Goal: Task Accomplishment & Management: Use online tool/utility

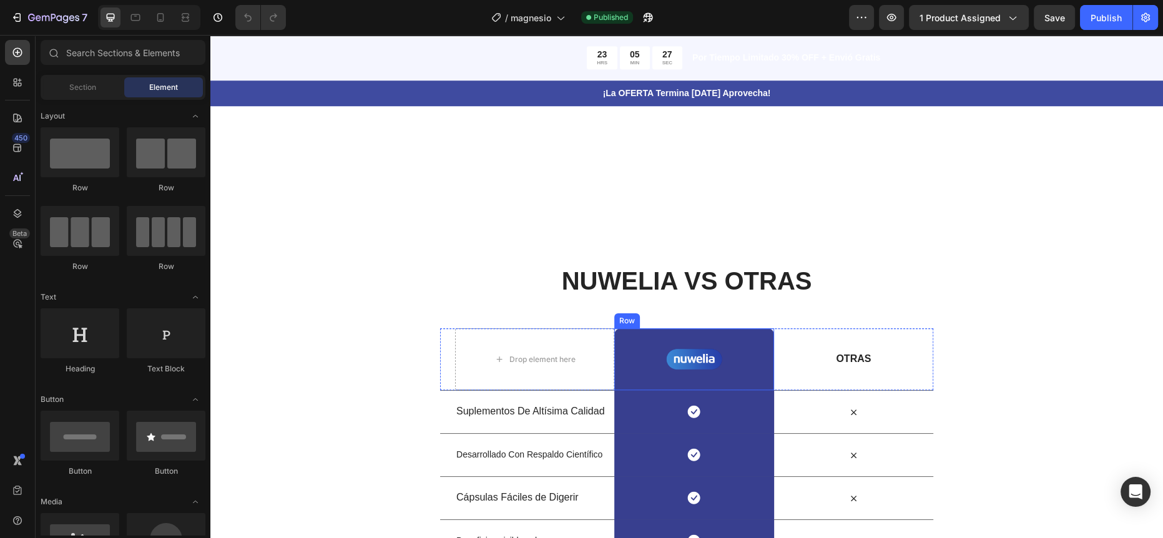
scroll to position [1507, 0]
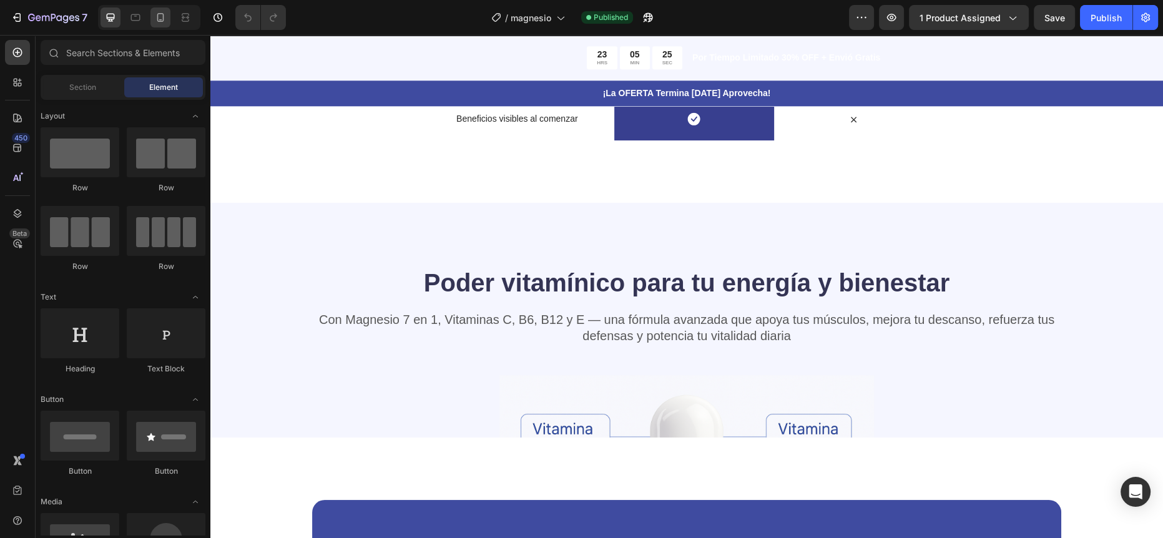
click at [160, 16] on icon at bounding box center [160, 17] width 12 height 12
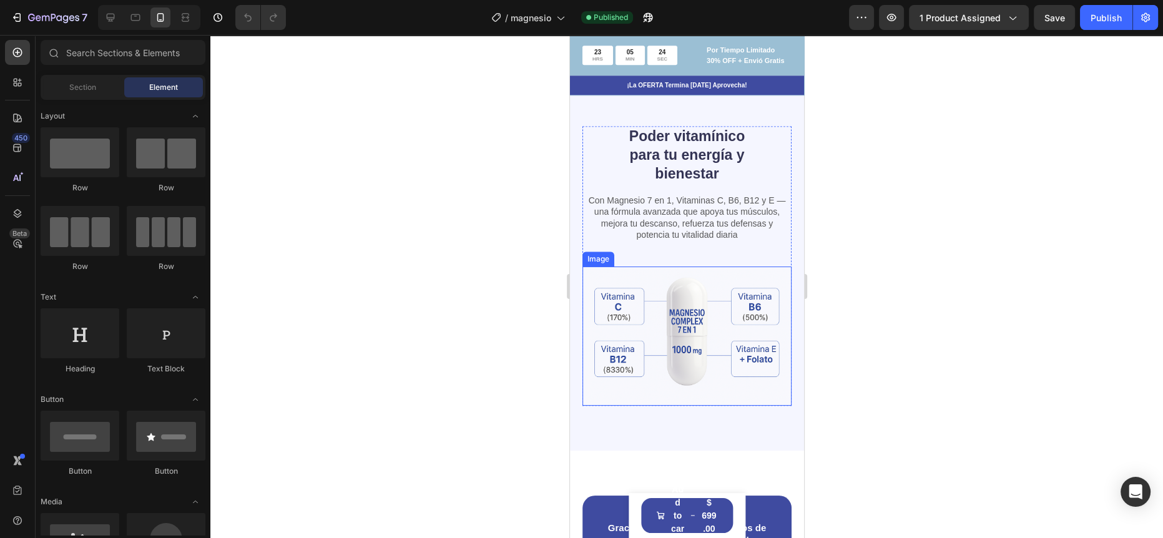
scroll to position [1690, 0]
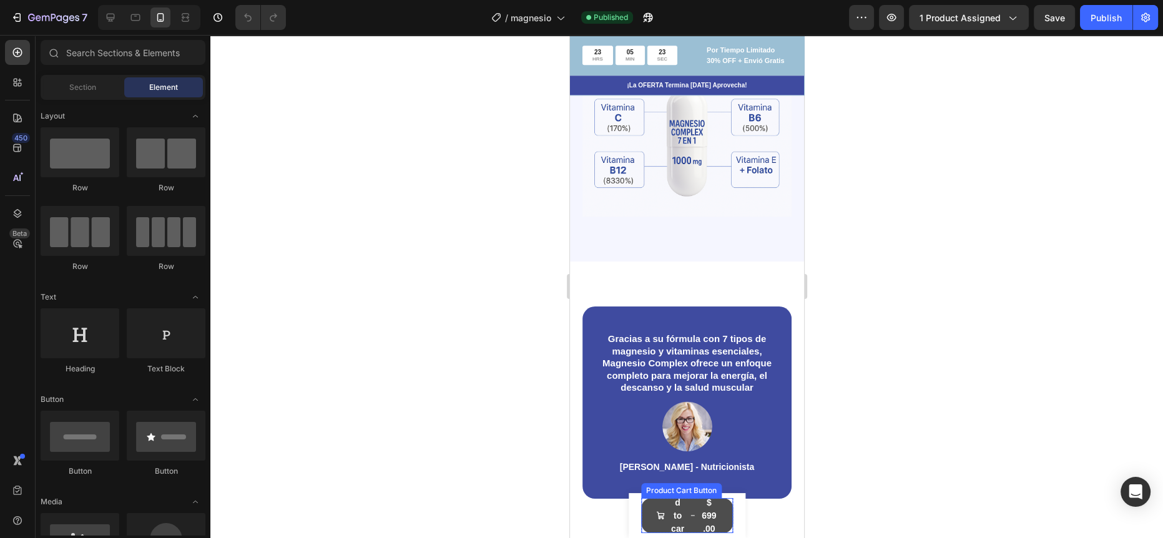
click at [690, 517] on icon "Add to cart" at bounding box center [692, 515] width 4 height 9
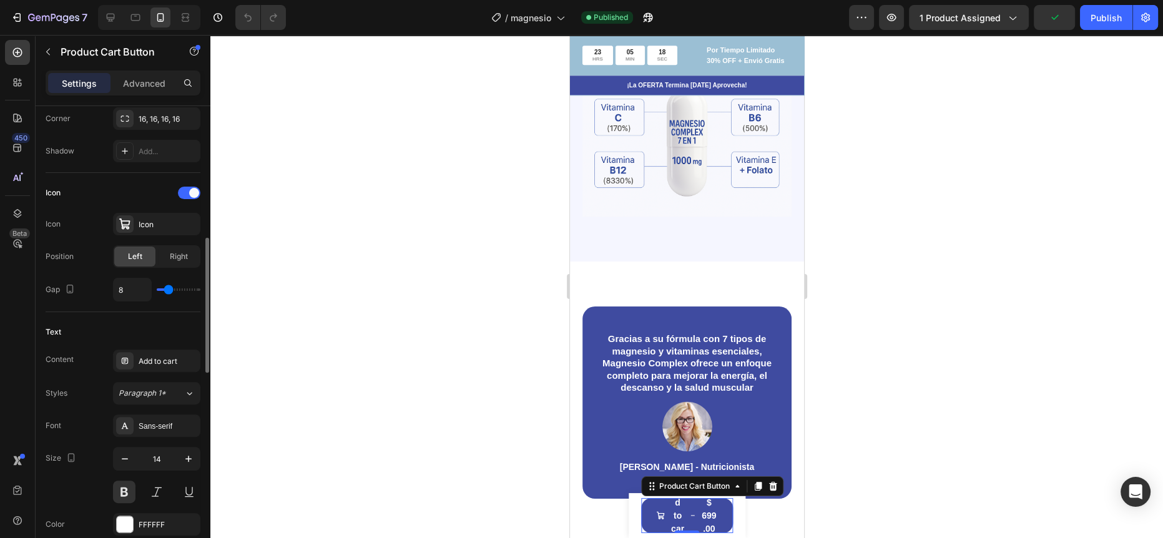
scroll to position [448, 0]
click at [165, 356] on div "Add to cart" at bounding box center [168, 358] width 59 height 11
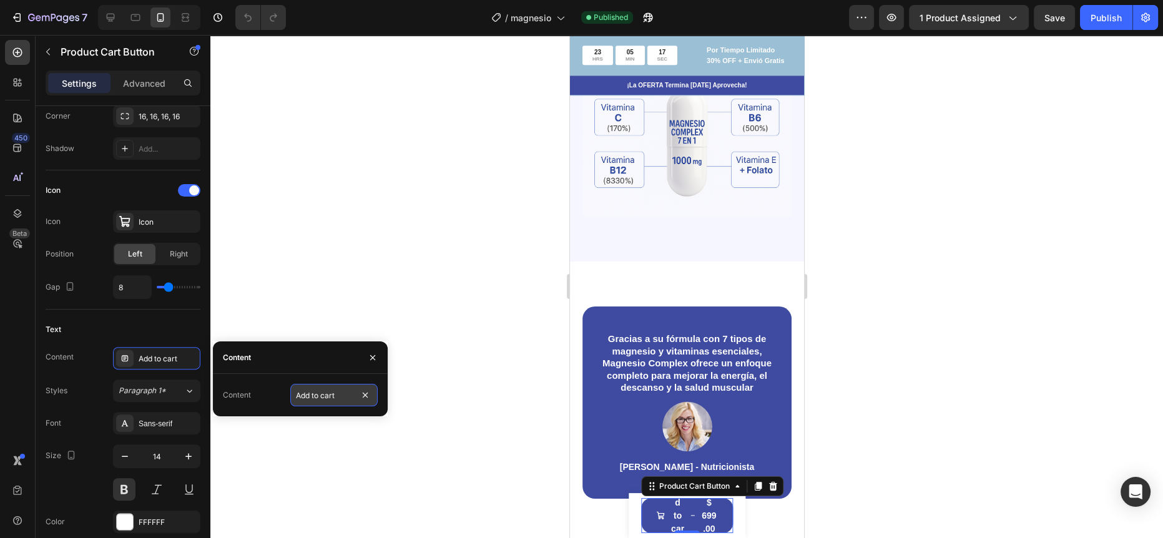
click at [318, 394] on input "Add to cart" at bounding box center [333, 395] width 87 height 22
type input "Añadir al Carrito"
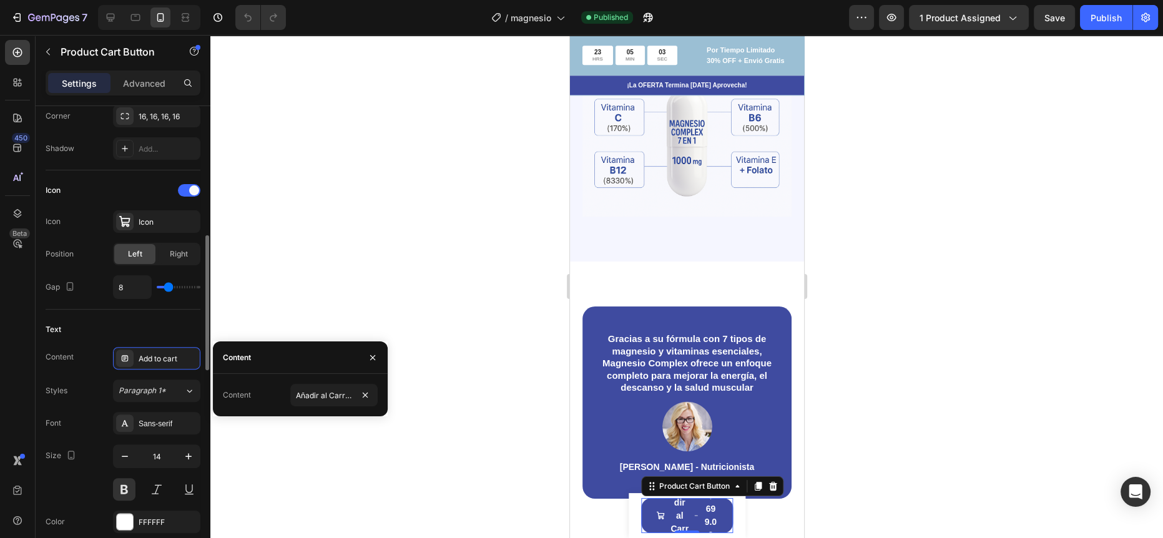
click at [137, 323] on div "Text" at bounding box center [123, 329] width 155 height 20
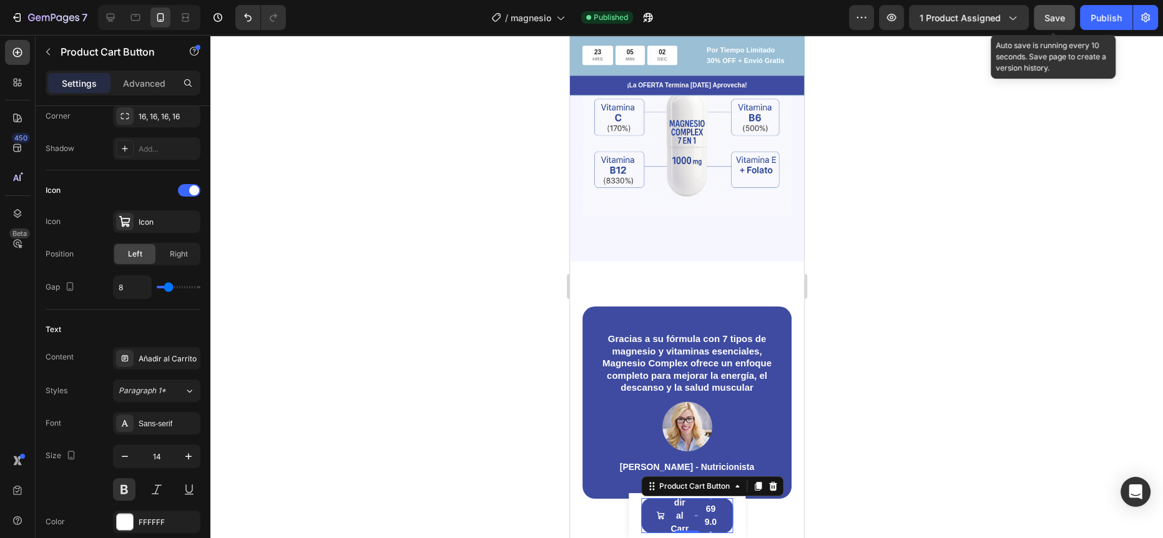
click at [1061, 24] on div "Save" at bounding box center [1054, 17] width 21 height 13
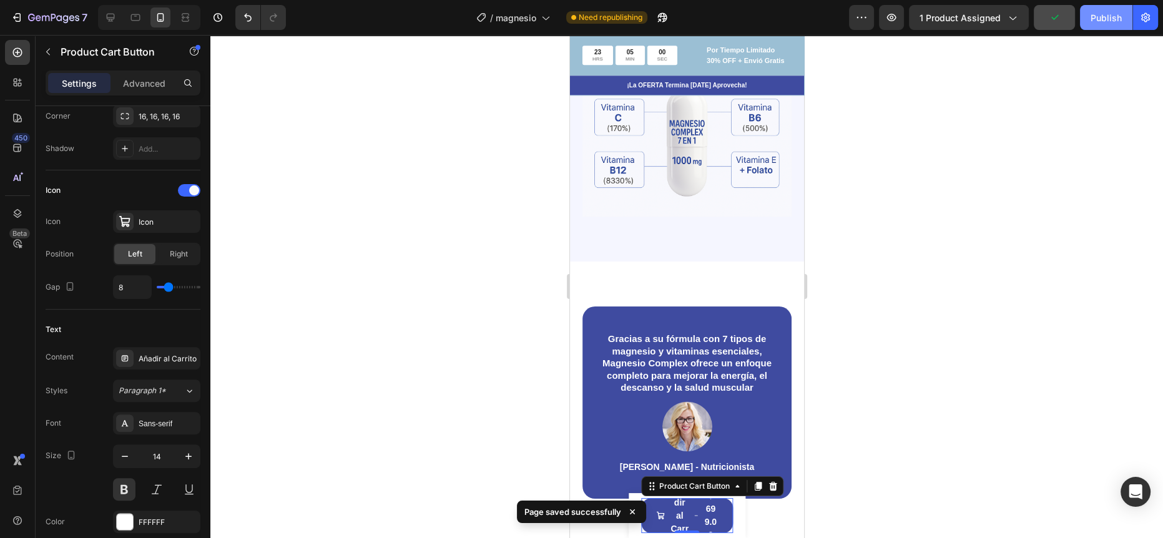
click at [1091, 20] on div "Publish" at bounding box center [1105, 17] width 31 height 13
click at [119, 452] on icon "button" at bounding box center [125, 456] width 12 height 12
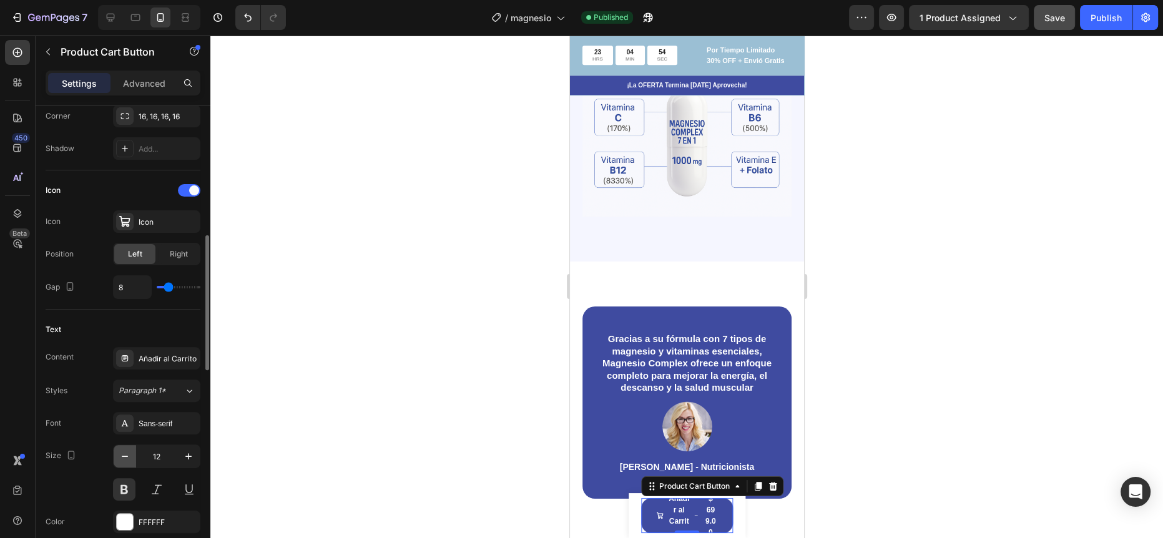
click at [119, 452] on icon "button" at bounding box center [125, 456] width 12 height 12
click at [120, 456] on icon "button" at bounding box center [125, 456] width 12 height 12
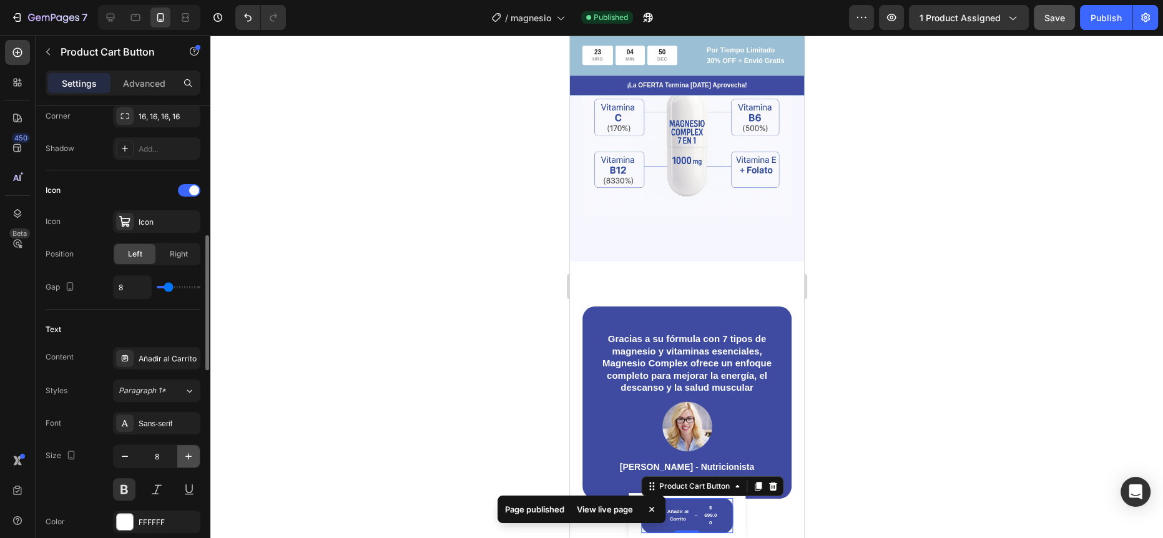
click at [190, 452] on icon "button" at bounding box center [188, 456] width 12 height 12
type input "10"
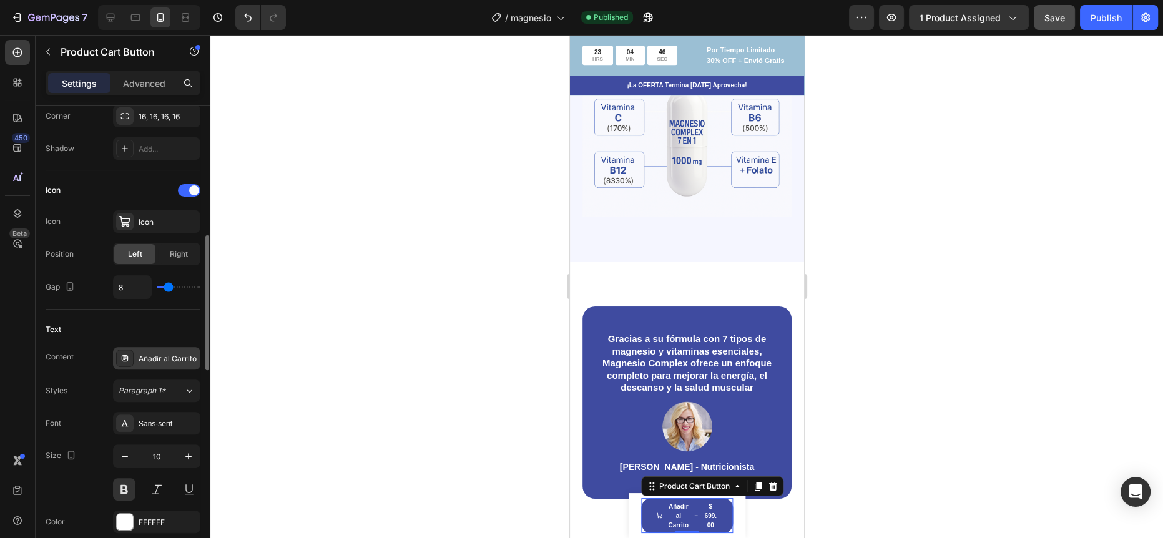
click at [152, 362] on div "Añadir al Carrito" at bounding box center [168, 358] width 59 height 11
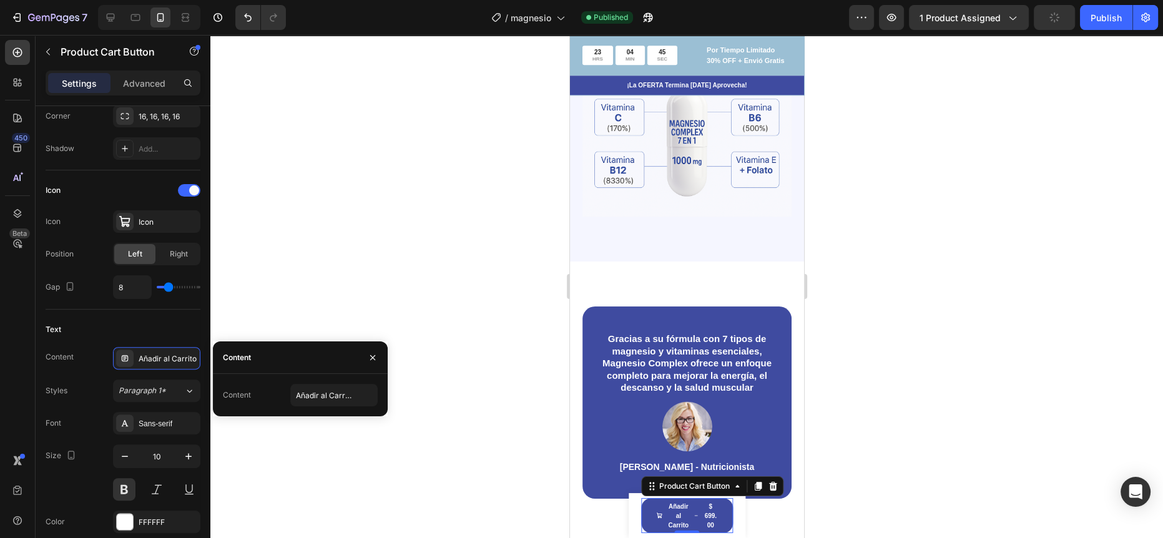
click at [333, 407] on div "Content Añadir al Carrito" at bounding box center [300, 395] width 175 height 42
click at [114, 377] on div "Content Añadir al Carrito Styles Paragraph 1* Font Sans-serif Size 10 Color FFF…" at bounding box center [123, 456] width 155 height 218
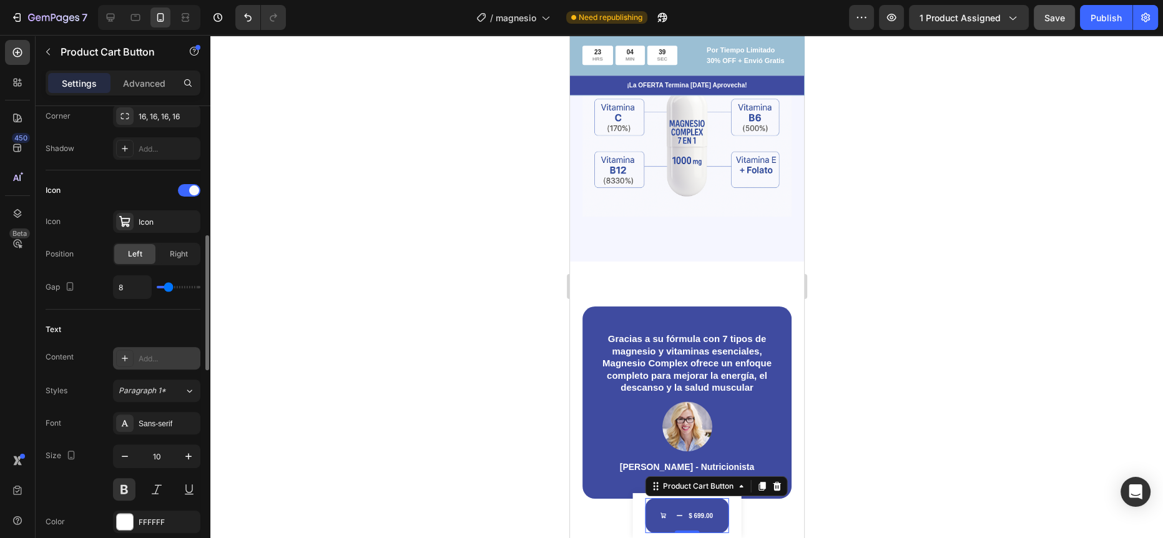
click at [171, 353] on div "Add..." at bounding box center [168, 358] width 59 height 11
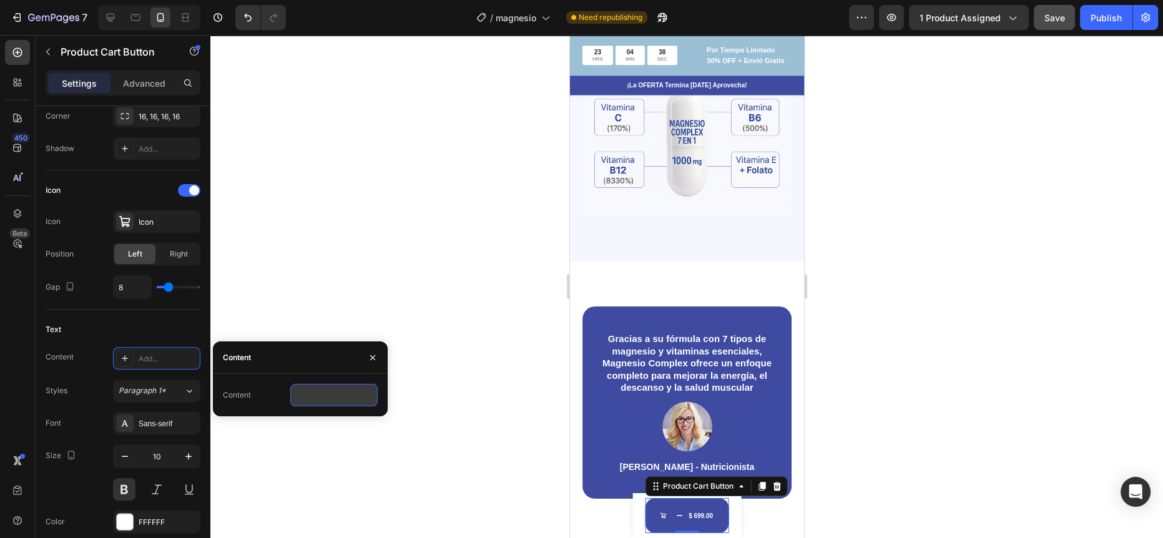
click at [346, 400] on input "text" at bounding box center [333, 395] width 87 height 22
type input "A"
click at [369, 365] on button "button" at bounding box center [373, 358] width 20 height 20
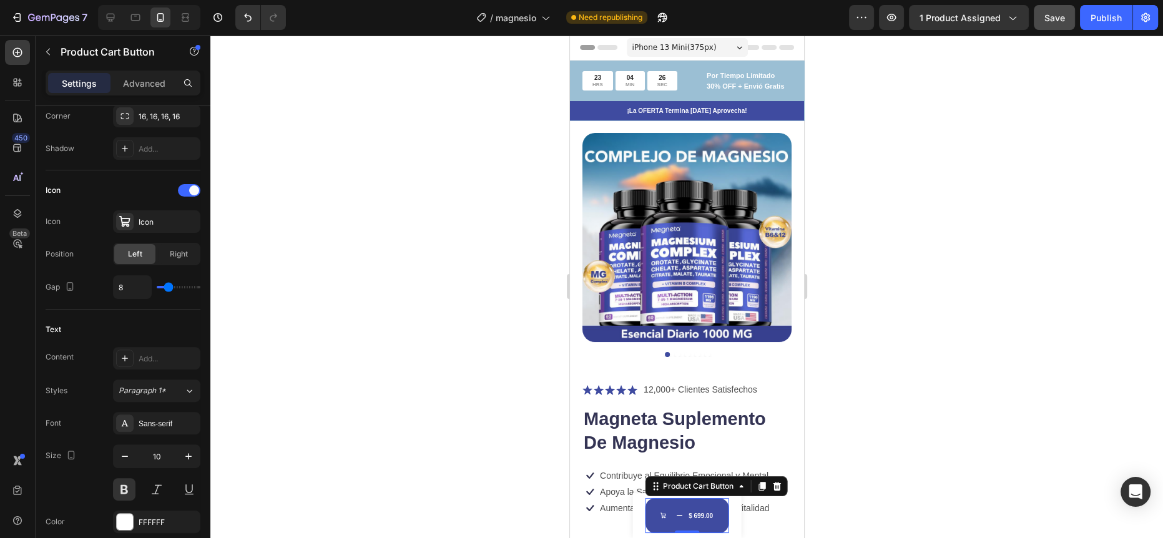
click at [492, 295] on div at bounding box center [686, 286] width 952 height 503
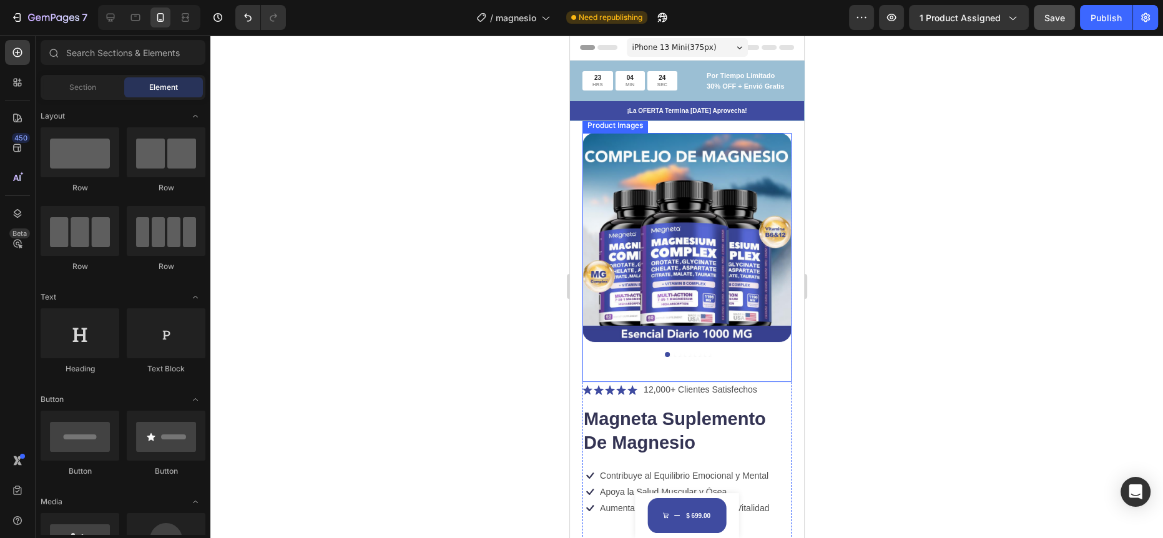
click at [640, 181] on img at bounding box center [686, 237] width 209 height 209
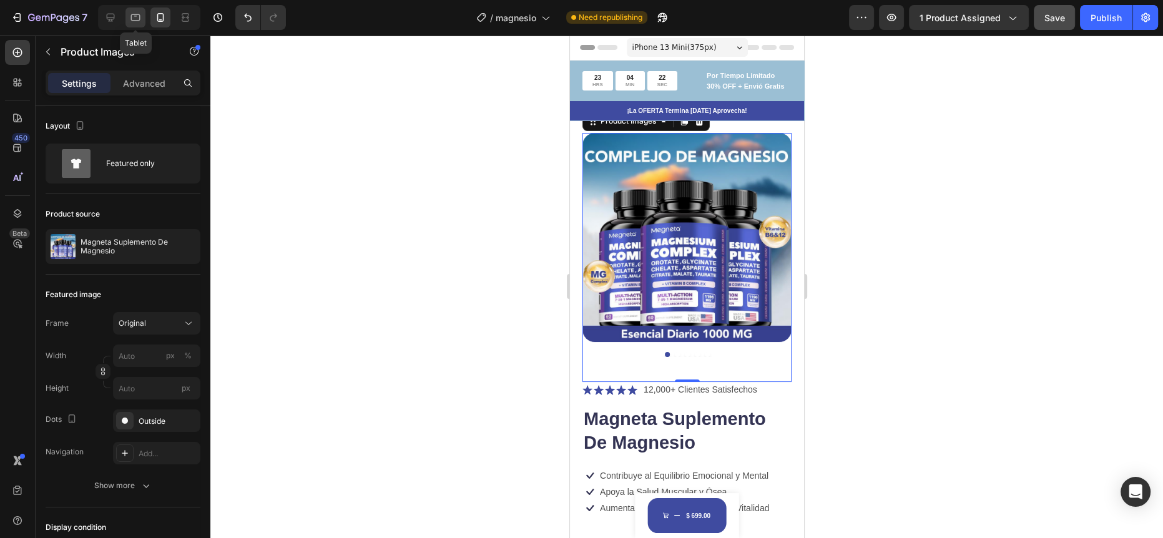
click at [134, 15] on icon at bounding box center [135, 17] width 12 height 12
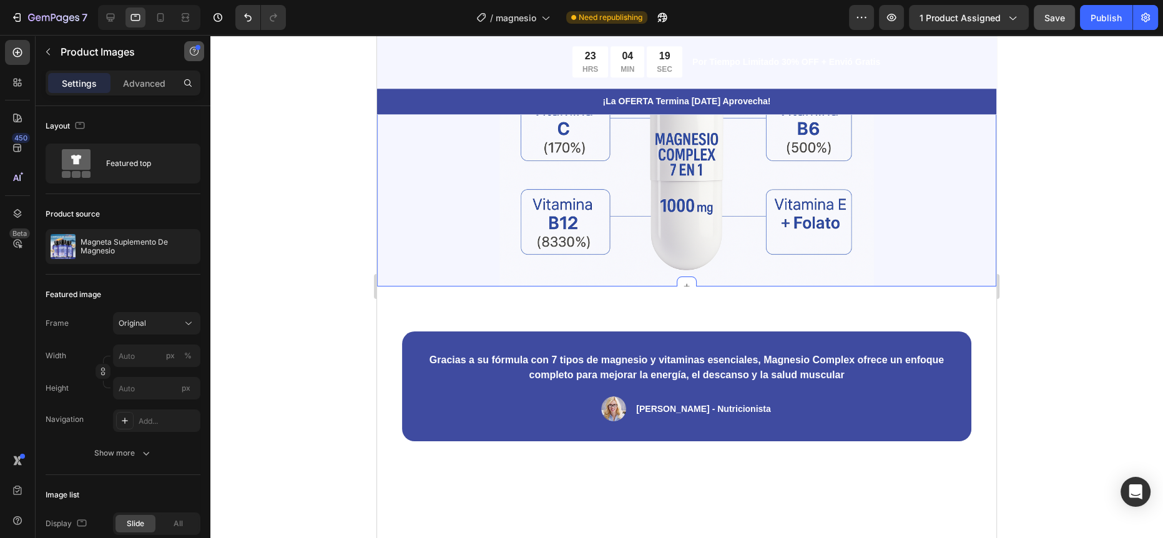
scroll to position [827, 0]
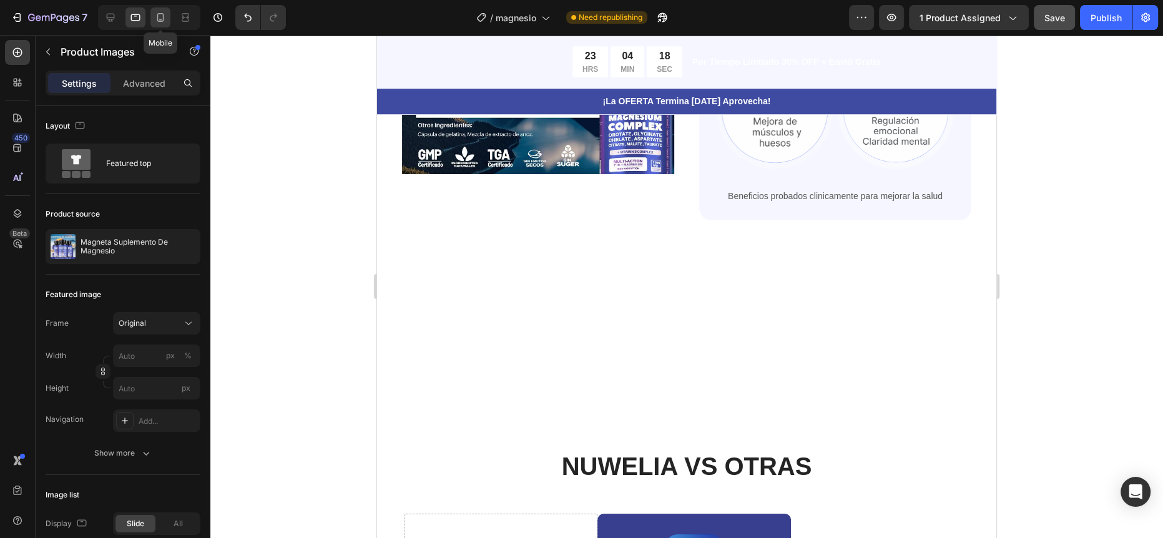
click at [160, 19] on icon at bounding box center [160, 19] width 3 height 1
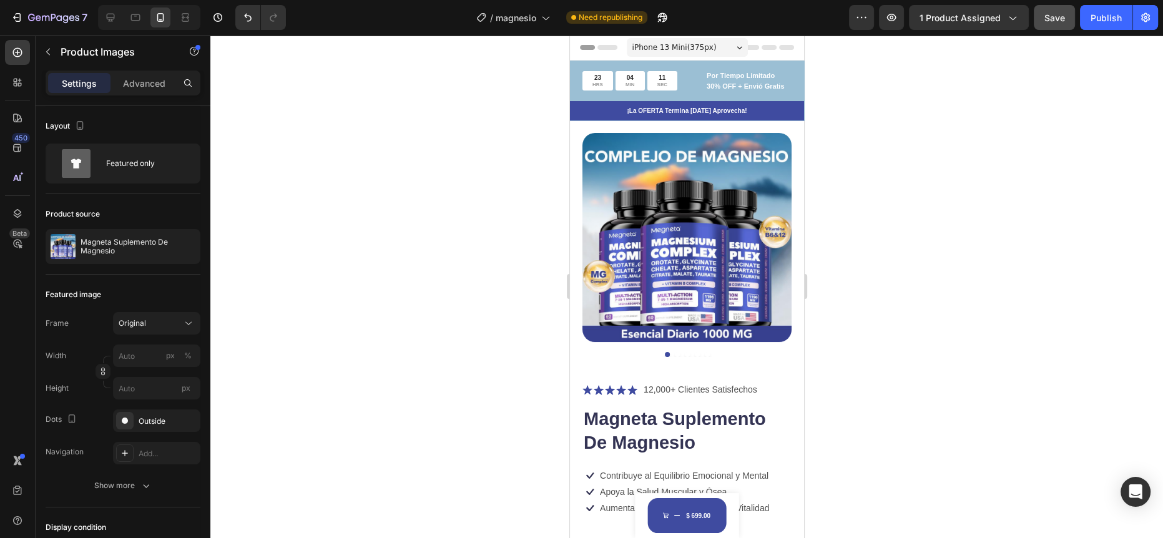
scroll to position [172, 0]
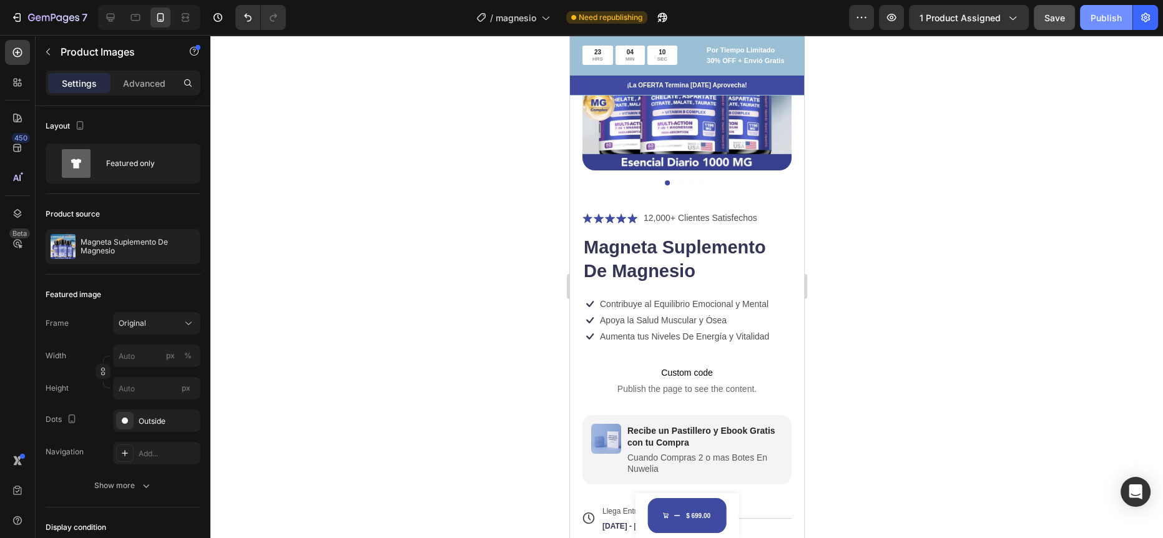
click at [1098, 22] on div "Publish" at bounding box center [1105, 17] width 31 height 13
